Goal: Task Accomplishment & Management: Manage account settings

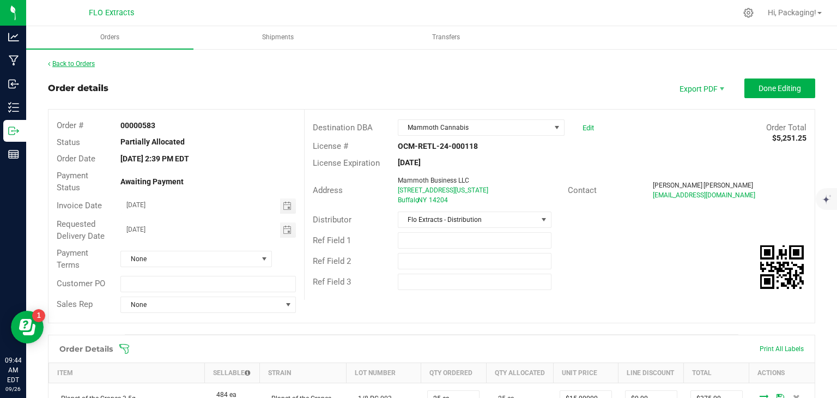
click at [82, 64] on link "Back to Orders" at bounding box center [71, 64] width 47 height 8
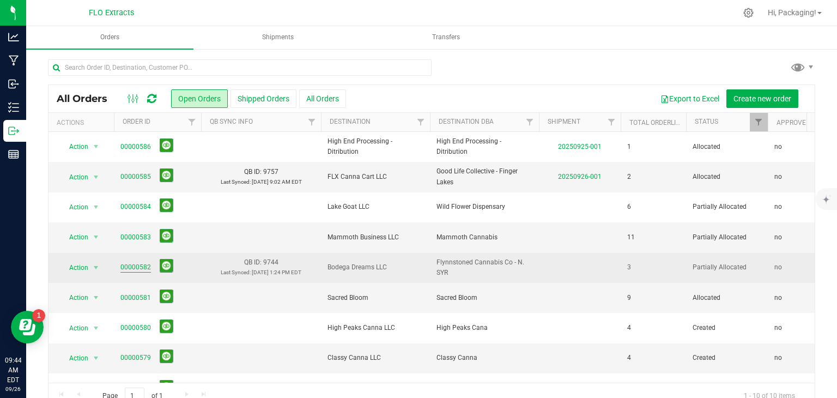
click at [142, 266] on link "00000582" at bounding box center [135, 267] width 31 height 10
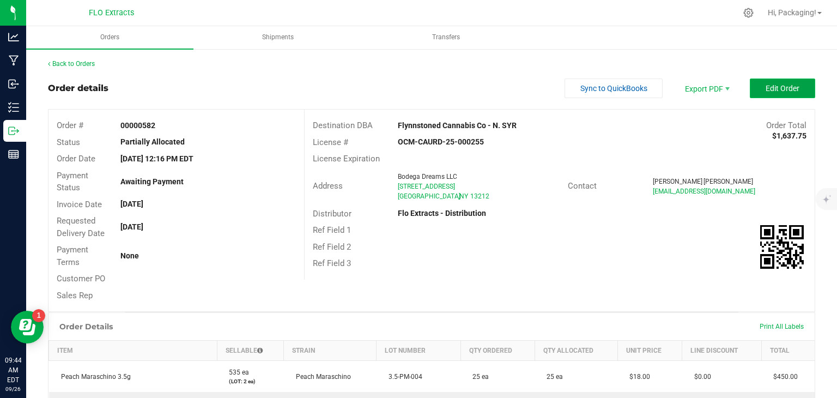
click at [756, 94] on button "Edit Order" at bounding box center [782, 88] width 65 height 20
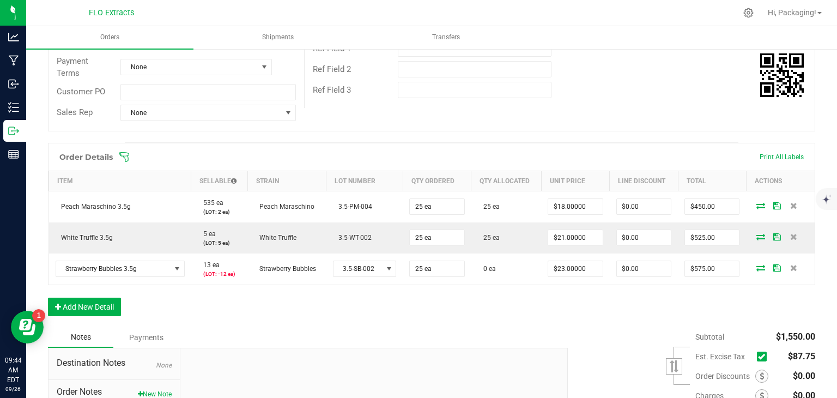
scroll to position [193, 0]
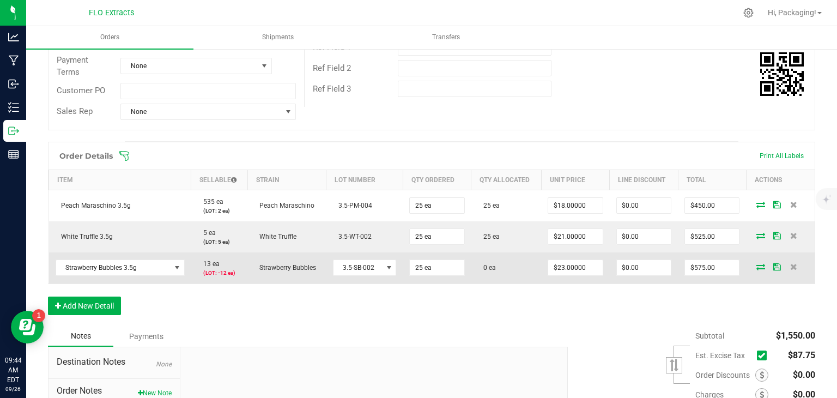
click at [756, 264] on icon at bounding box center [760, 266] width 9 height 7
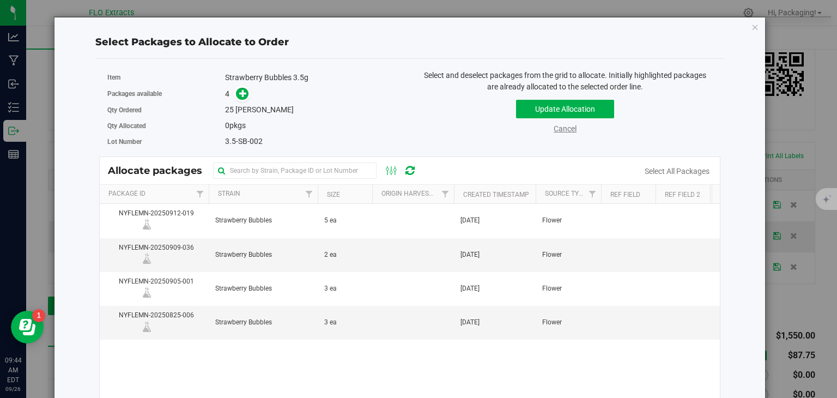
click at [567, 130] on link "Cancel" at bounding box center [565, 128] width 23 height 9
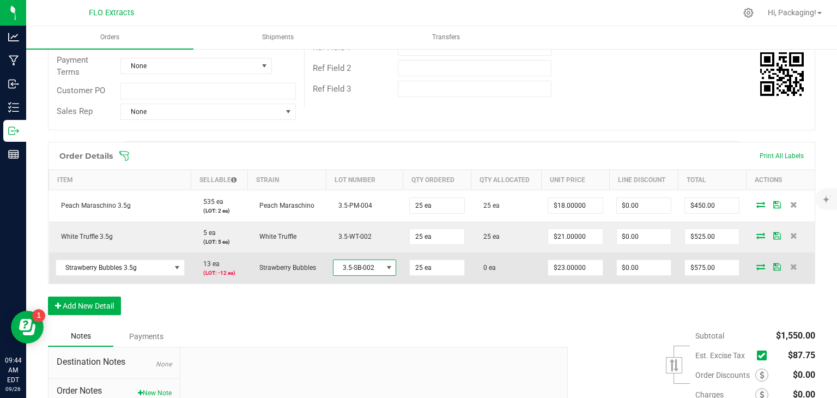
click at [385, 264] on span at bounding box center [389, 267] width 9 height 9
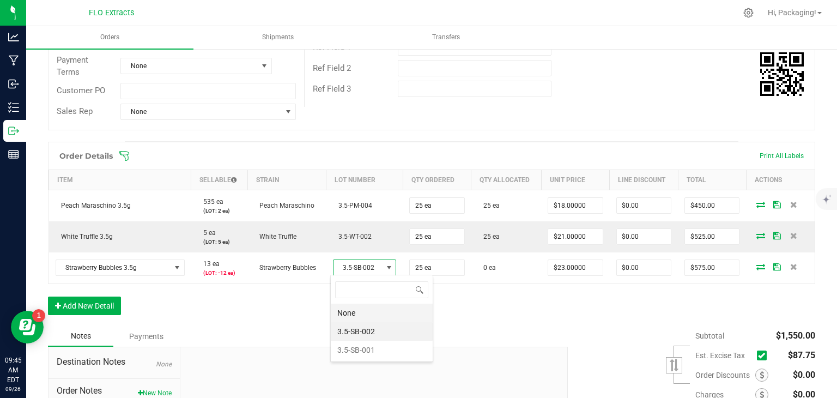
click at [343, 309] on li "None" at bounding box center [382, 313] width 102 height 19
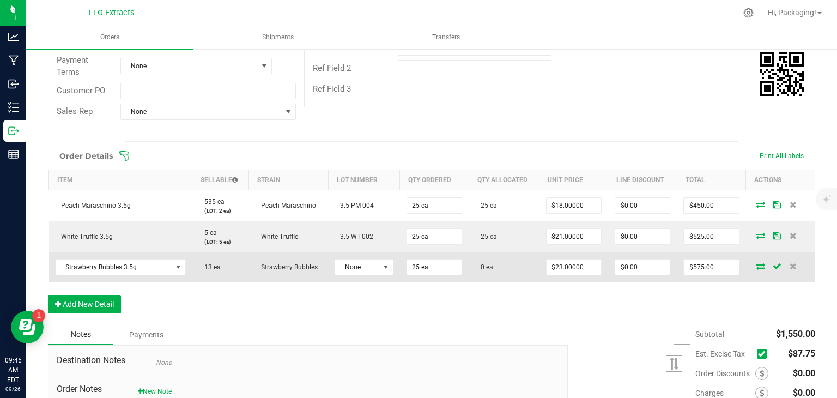
click at [756, 266] on icon at bounding box center [760, 266] width 9 height 7
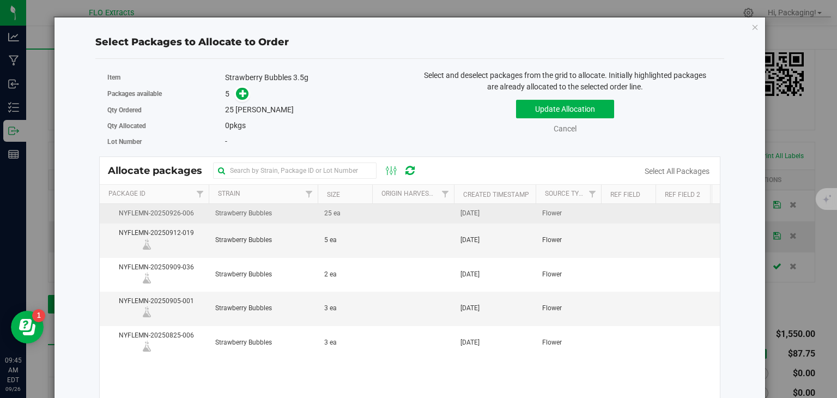
click at [480, 213] on span "[DATE]" at bounding box center [469, 213] width 19 height 10
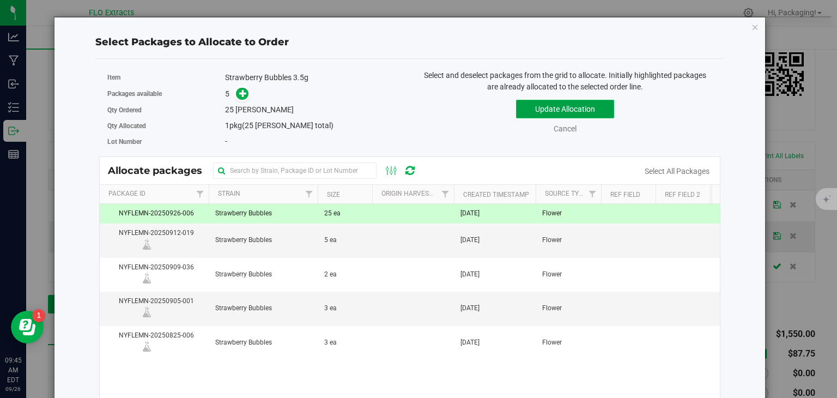
click at [590, 110] on button "Update Allocation" at bounding box center [565, 109] width 98 height 19
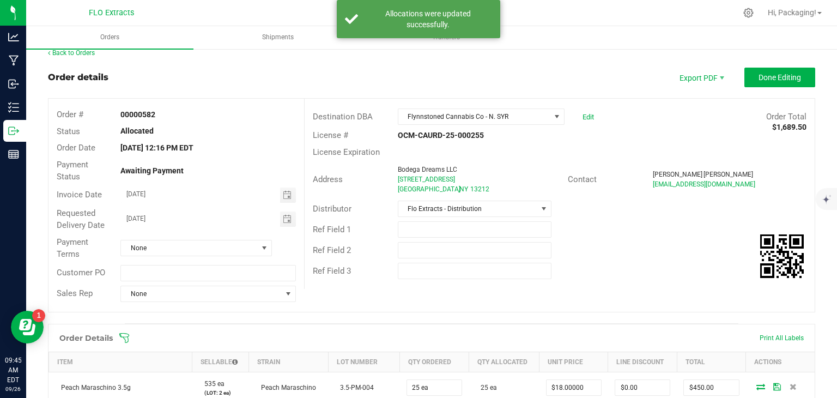
scroll to position [0, 0]
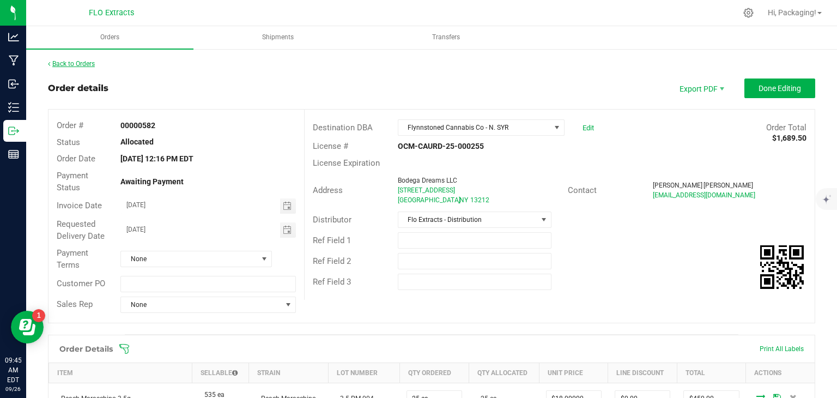
click at [82, 61] on link "Back to Orders" at bounding box center [71, 64] width 47 height 8
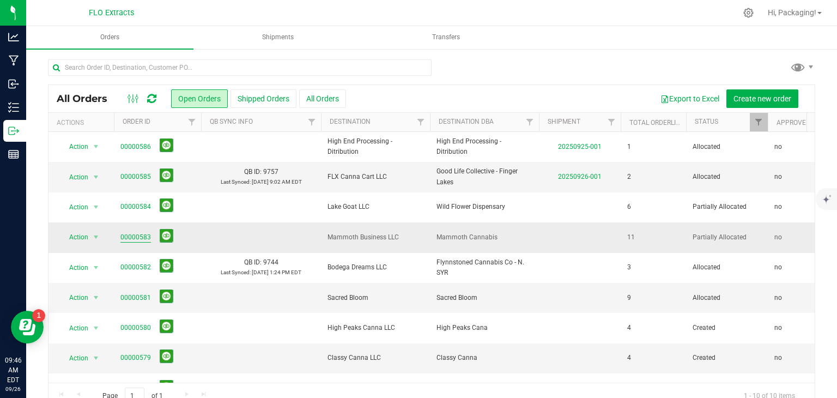
click at [139, 238] on link "00000583" at bounding box center [135, 237] width 31 height 10
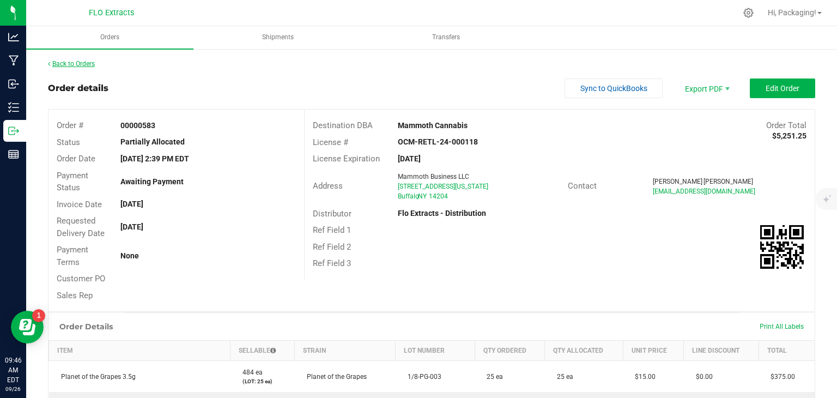
click at [74, 65] on link "Back to Orders" at bounding box center [71, 64] width 47 height 8
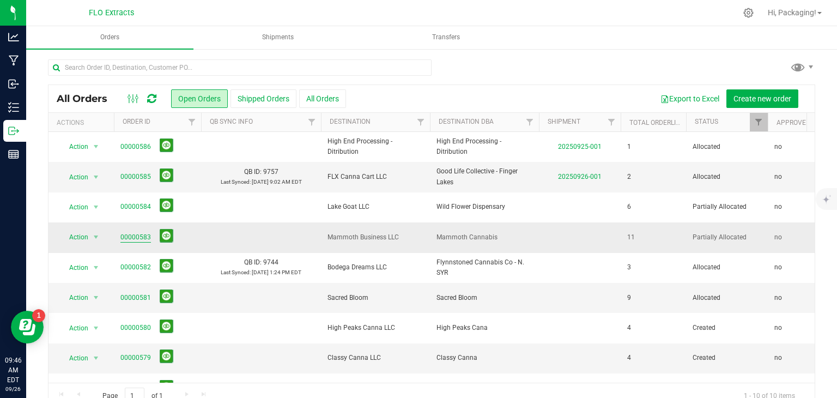
click at [139, 236] on link "00000583" at bounding box center [135, 237] width 31 height 10
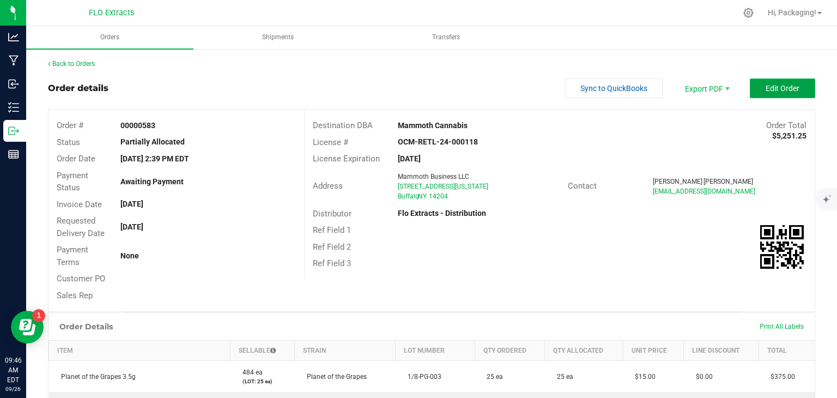
click at [763, 94] on button "Edit Order" at bounding box center [782, 88] width 65 height 20
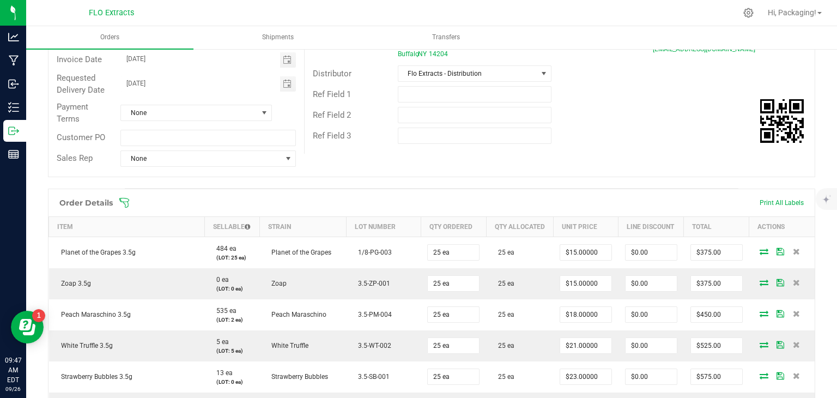
scroll to position [146, 0]
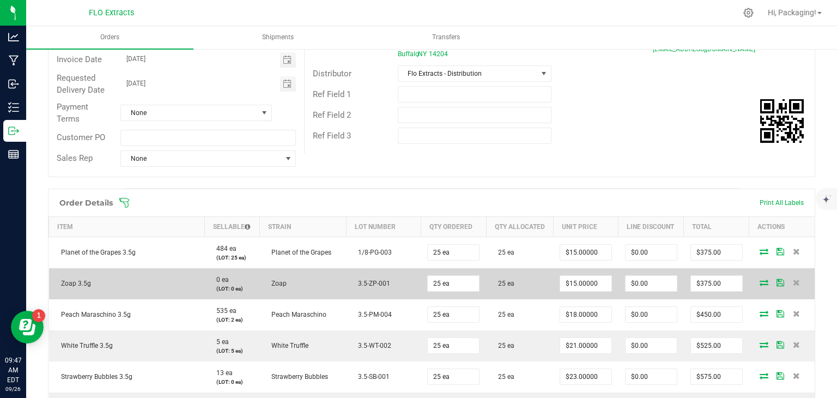
click at [760, 280] on icon at bounding box center [764, 282] width 9 height 7
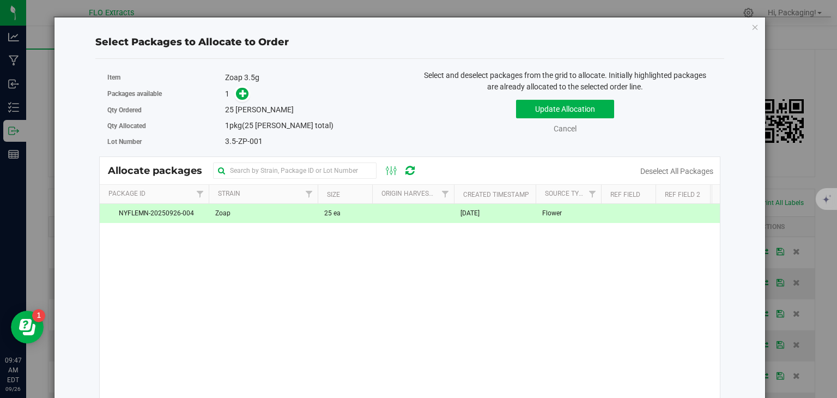
click at [480, 212] on span "[DATE]" at bounding box center [469, 213] width 19 height 10
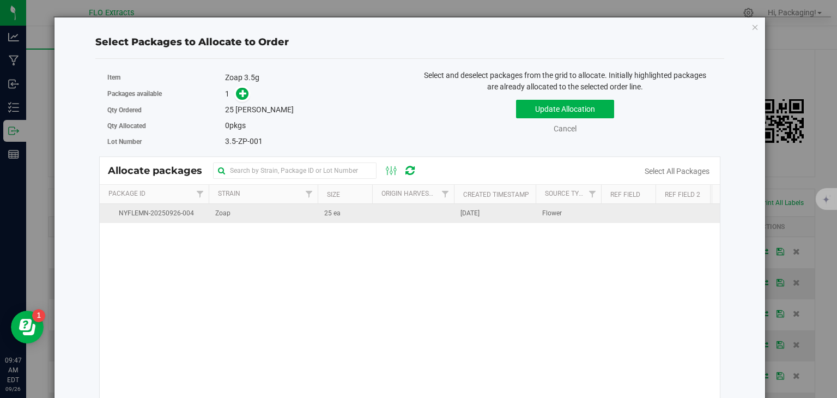
click at [480, 212] on span "[DATE]" at bounding box center [469, 213] width 19 height 10
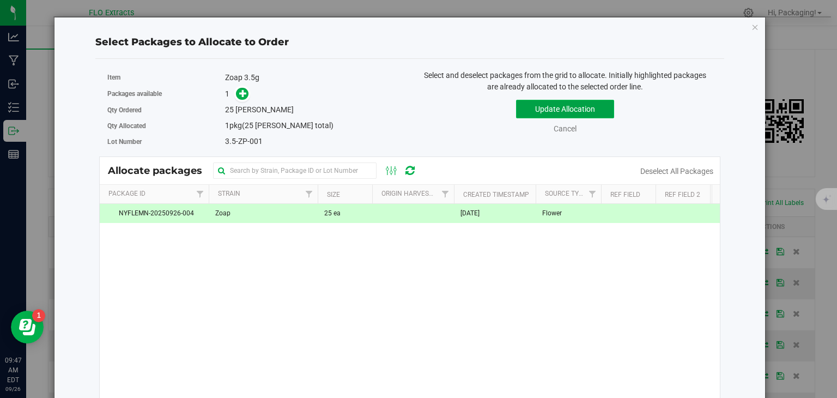
click at [569, 108] on button "Update Allocation" at bounding box center [565, 109] width 98 height 19
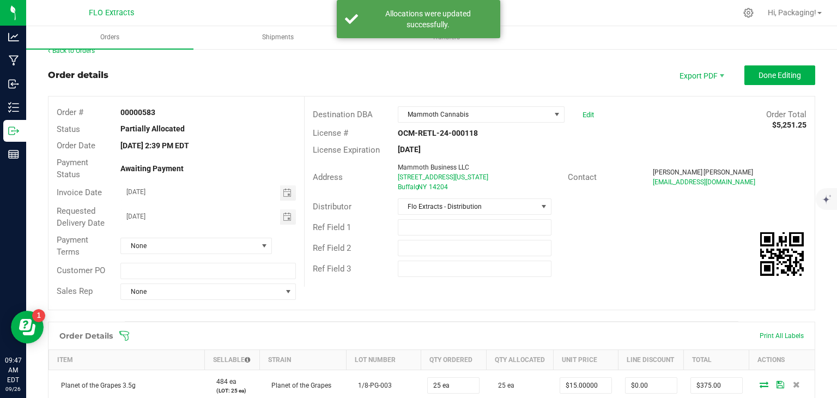
scroll to position [0, 0]
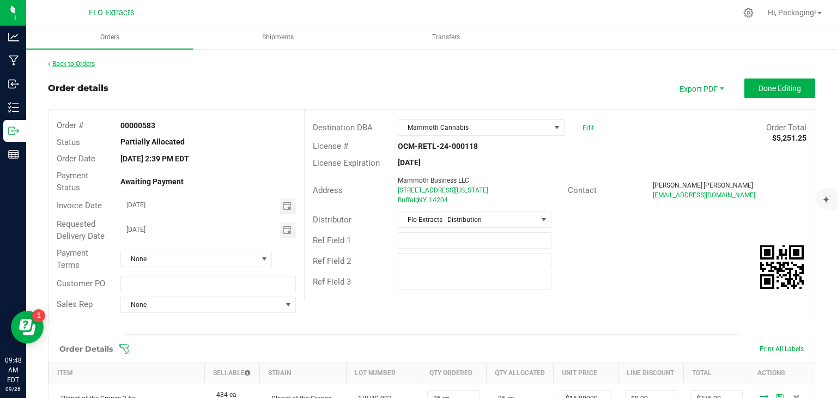
click at [82, 61] on link "Back to Orders" at bounding box center [71, 64] width 47 height 8
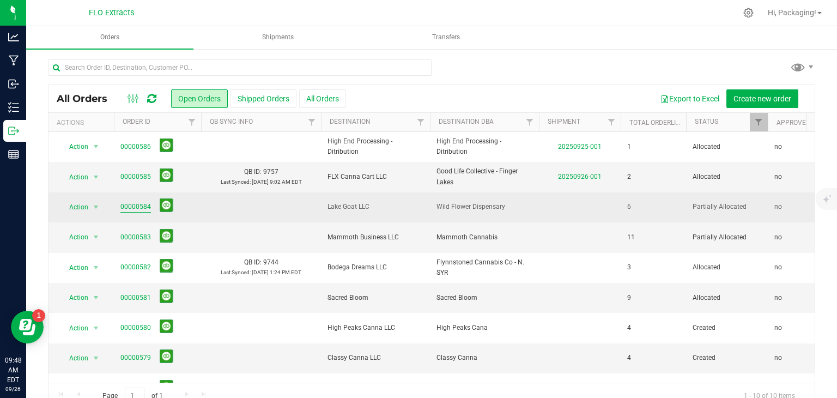
click at [131, 203] on link "00000584" at bounding box center [135, 207] width 31 height 10
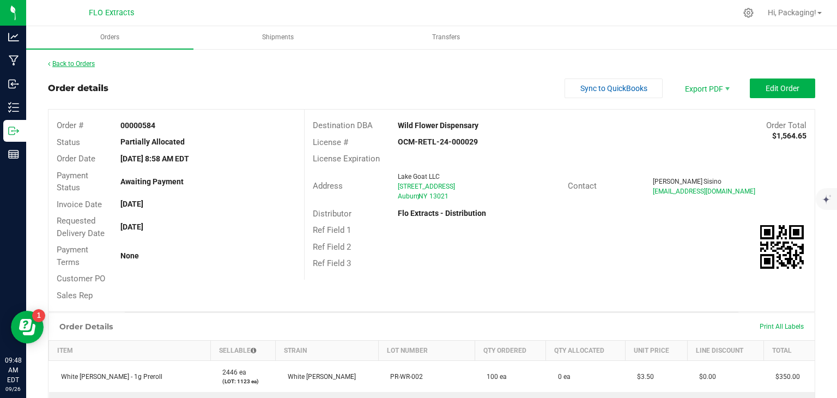
click at [62, 63] on link "Back to Orders" at bounding box center [71, 64] width 47 height 8
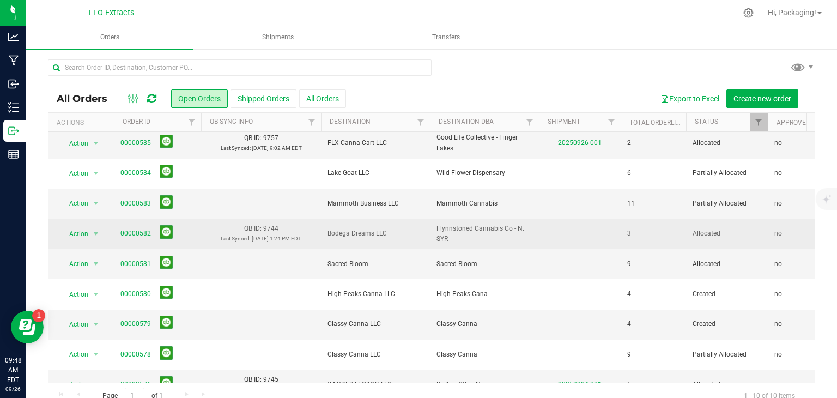
scroll to position [58, 0]
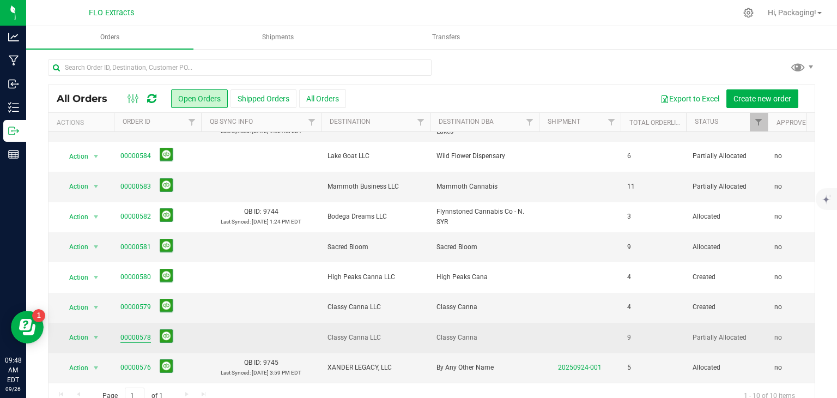
click at [137, 332] on link "00000578" at bounding box center [135, 337] width 31 height 10
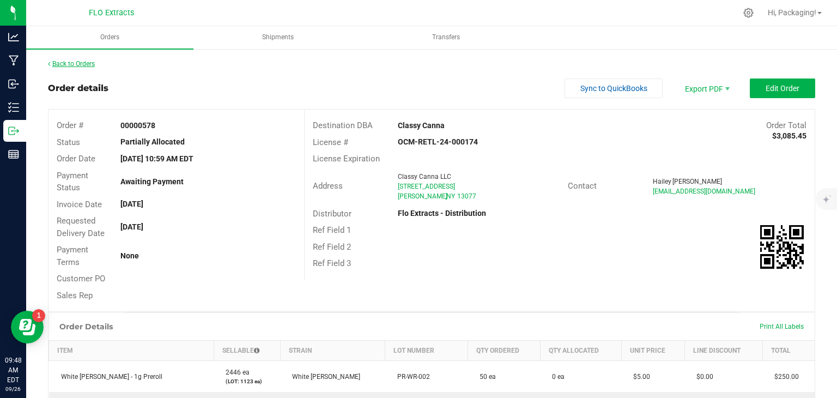
click at [73, 66] on link "Back to Orders" at bounding box center [71, 64] width 47 height 8
